Goal: Task Accomplishment & Management: Use online tool/utility

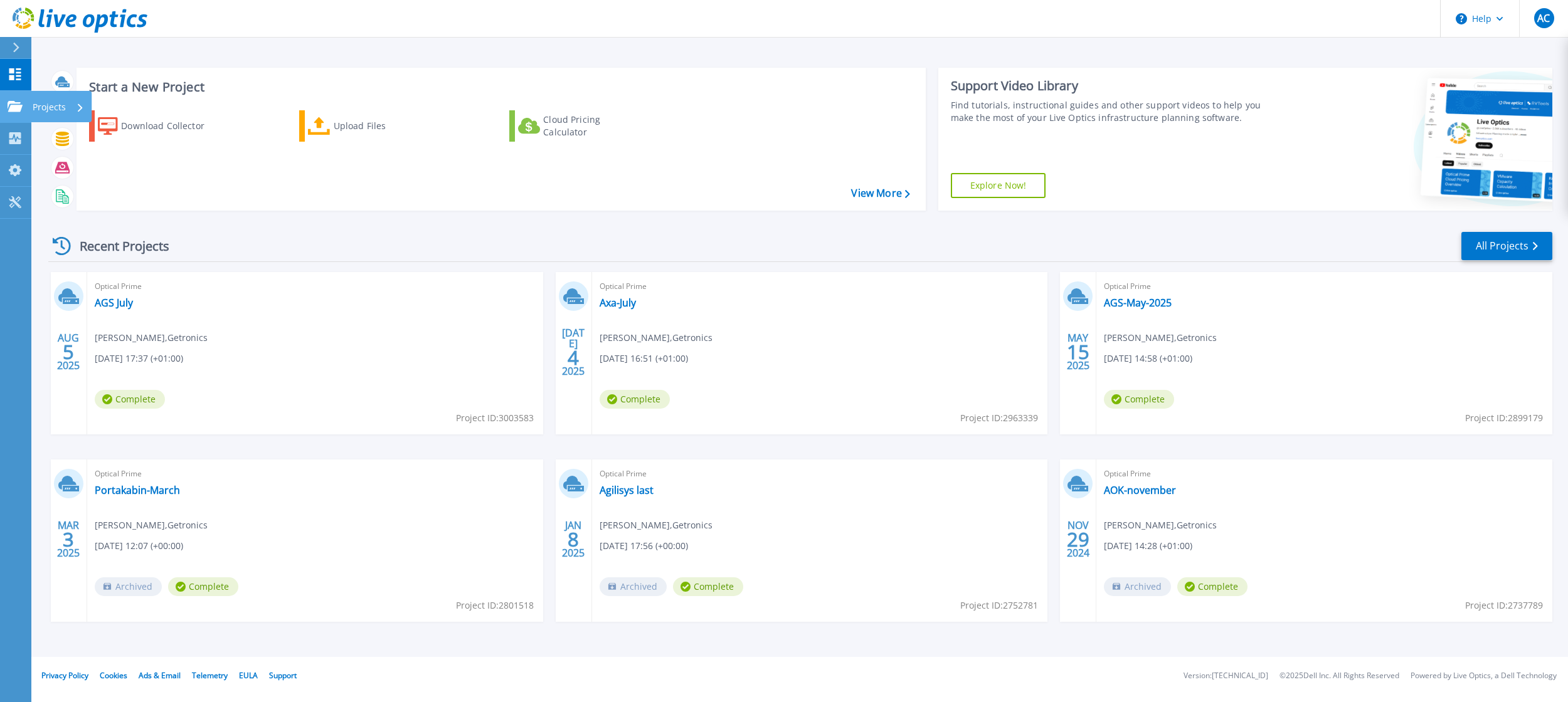
click at [9, 107] on icon at bounding box center [15, 106] width 15 height 11
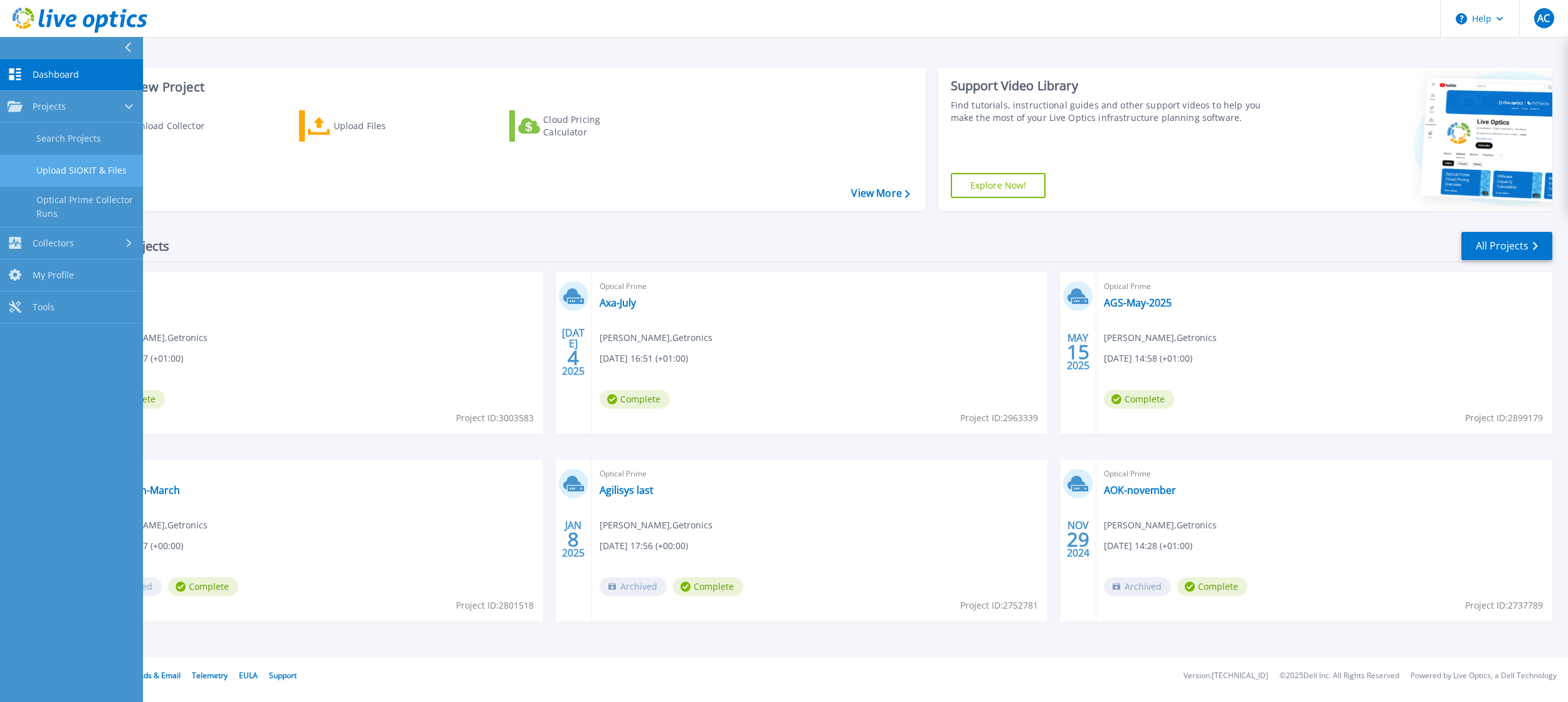
click at [90, 172] on link "Upload SIOKIT & Files" at bounding box center [72, 171] width 143 height 32
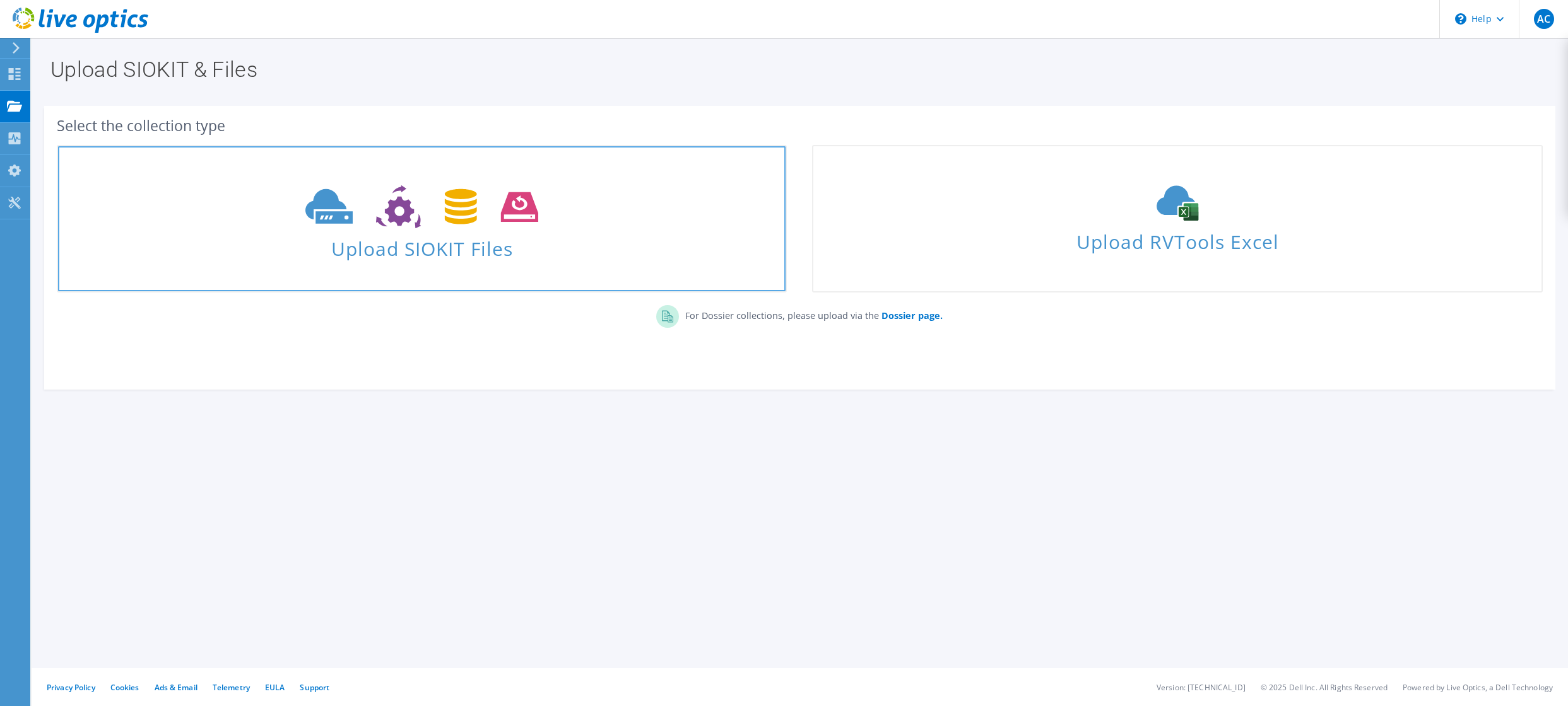
click at [446, 232] on span "Upload SIOKIT Files" at bounding box center [422, 244] width 727 height 27
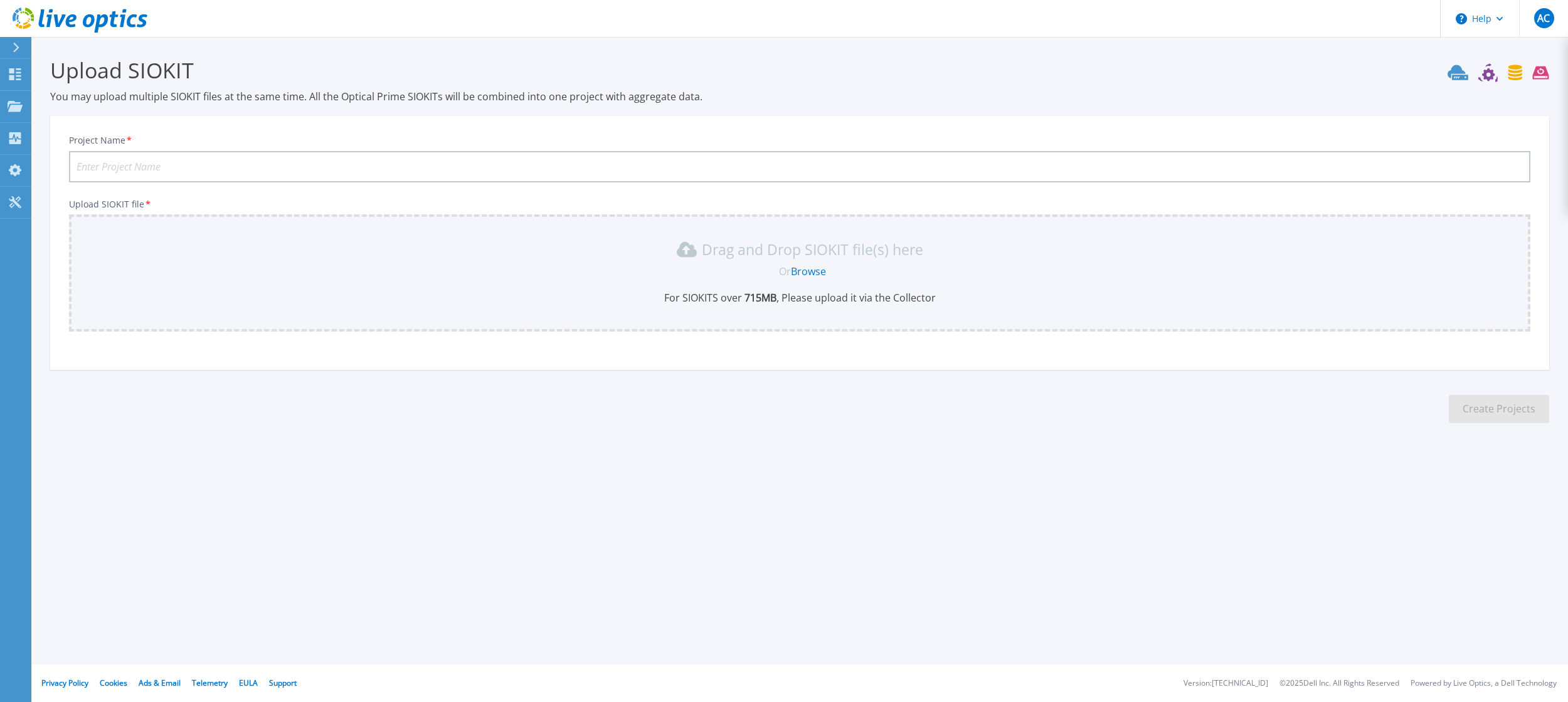
click at [807, 268] on link "Browse" at bounding box center [808, 271] width 35 height 14
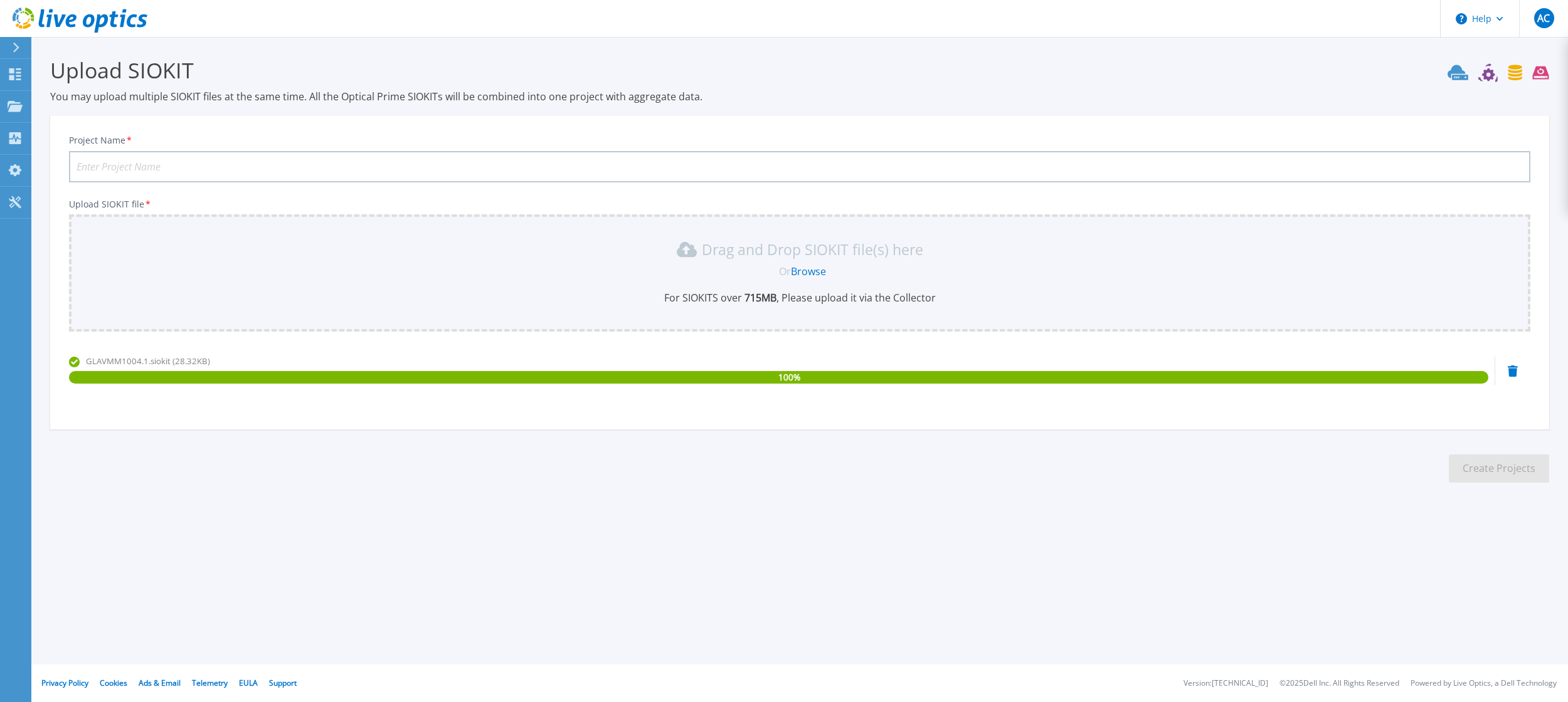
click at [284, 163] on input "Project Name *" at bounding box center [800, 167] width 1461 height 32
type input "AGS-August"
click at [1511, 476] on button "Create Projects" at bounding box center [1499, 468] width 100 height 28
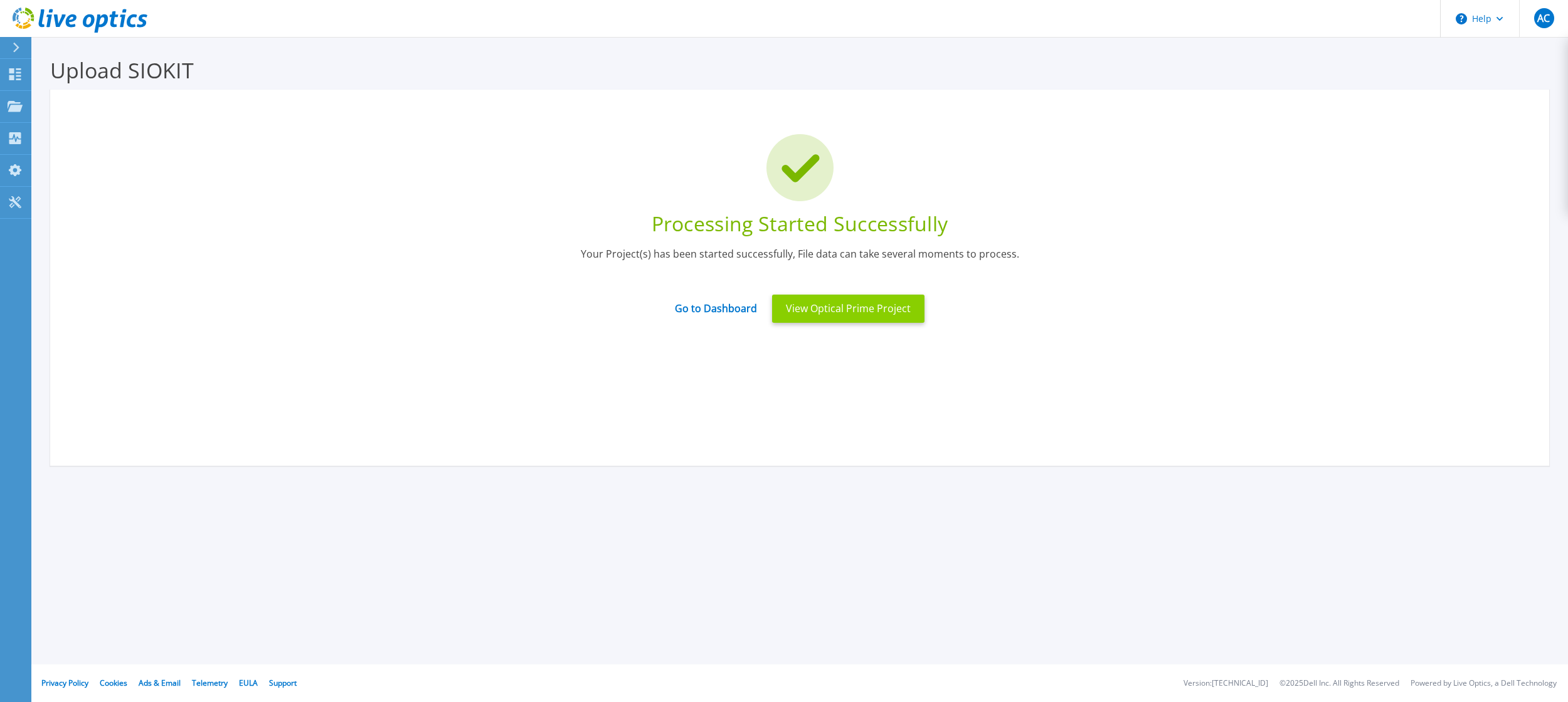
click at [884, 310] on button "View Optical Prime Project" at bounding box center [848, 308] width 152 height 28
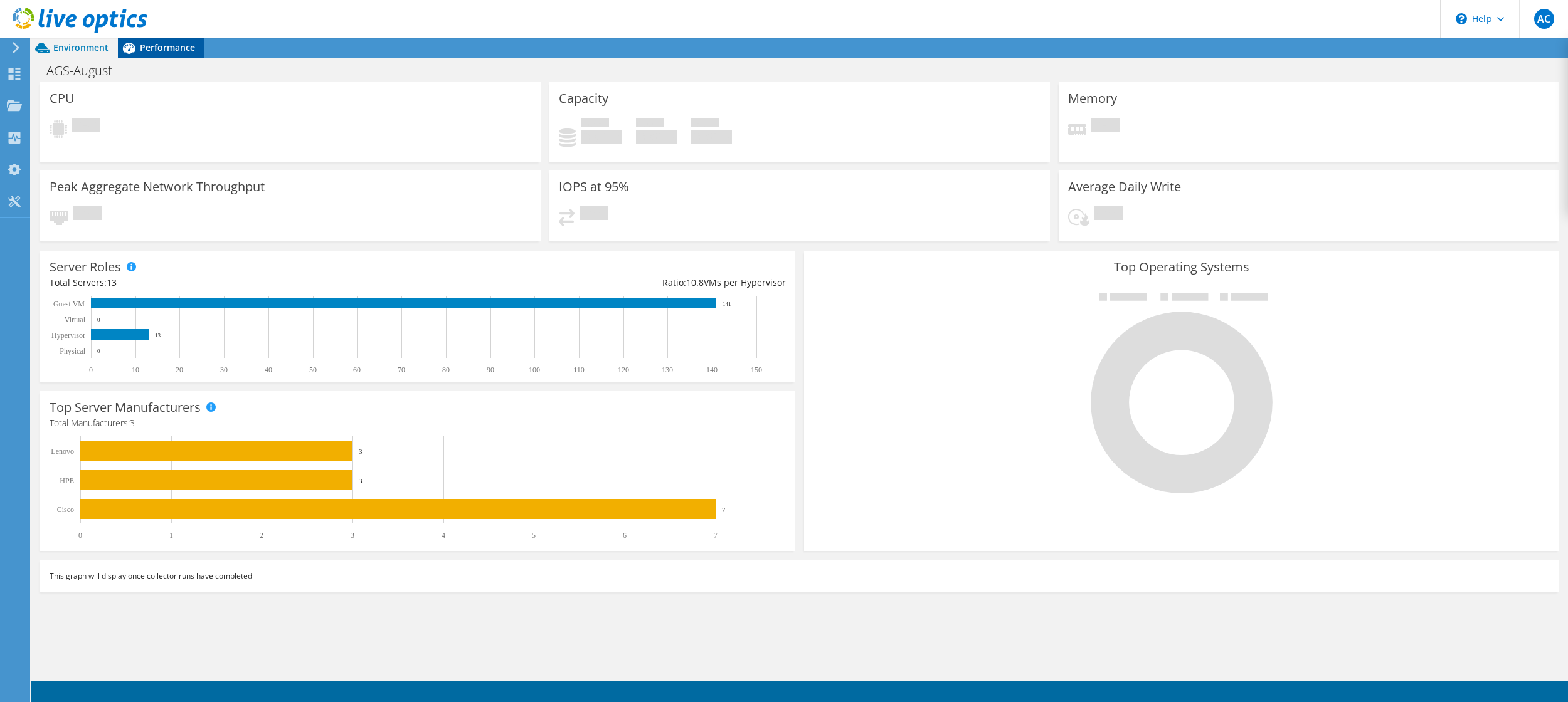
click at [174, 46] on span "Performance" at bounding box center [168, 47] width 55 height 12
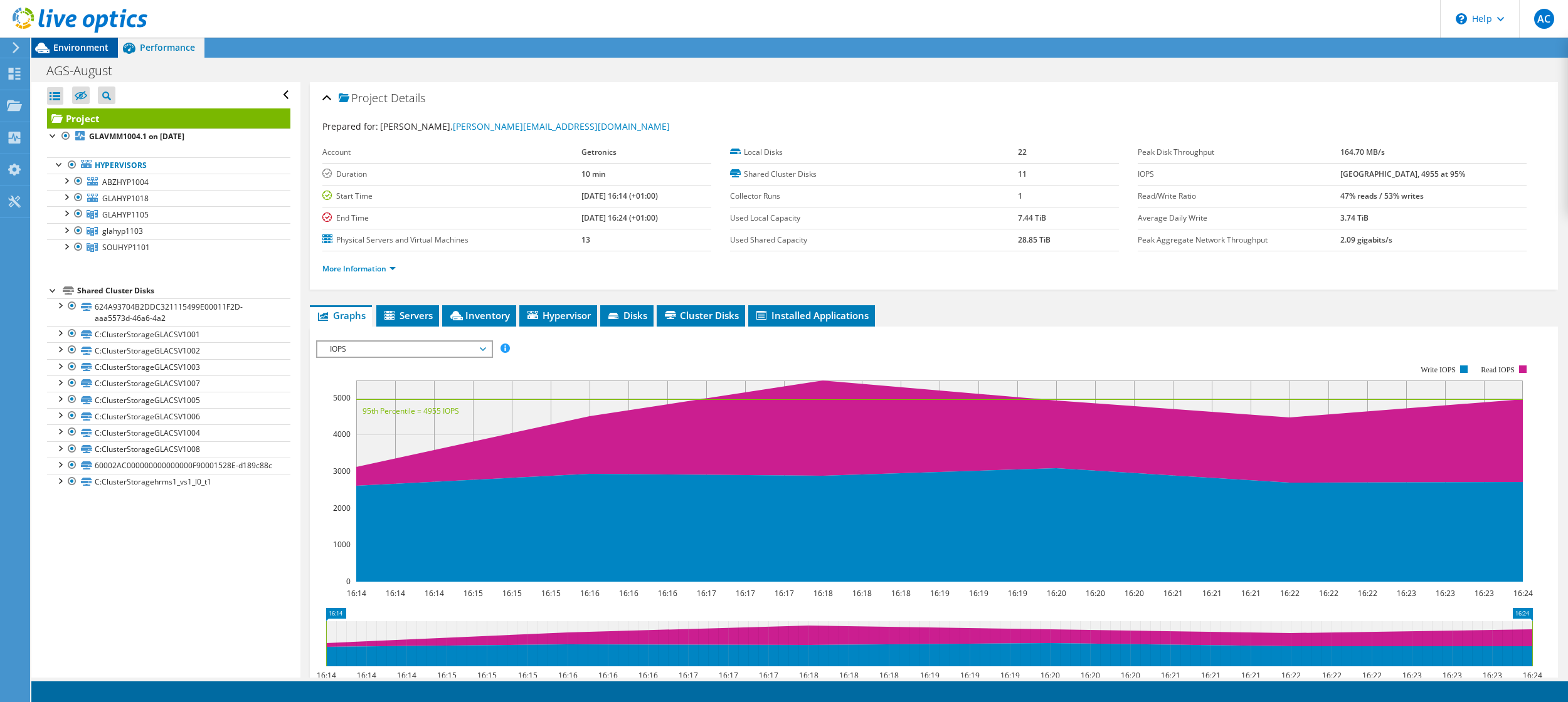
click at [86, 49] on span "Environment" at bounding box center [81, 47] width 55 height 12
